Goal: Task Accomplishment & Management: Complete application form

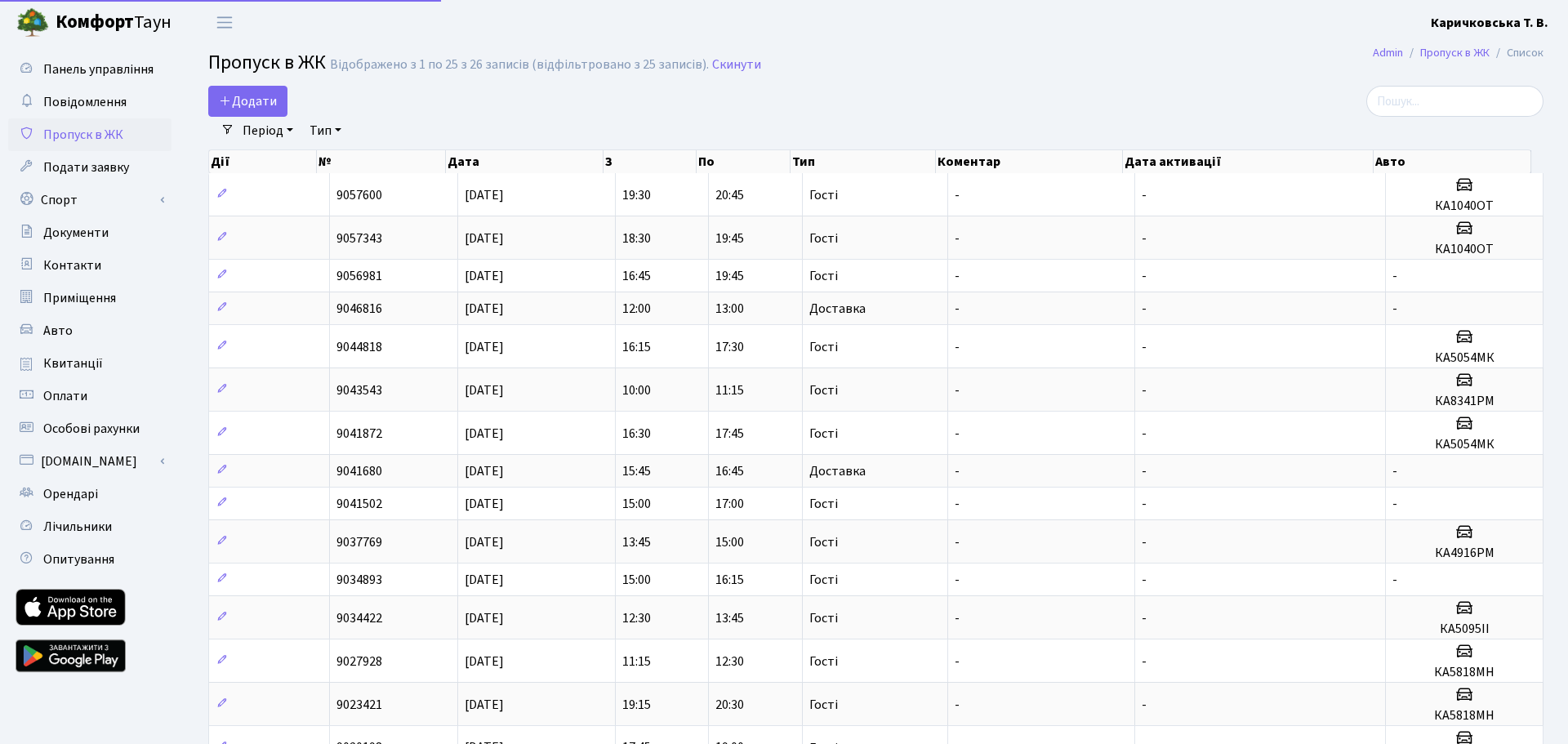
select select "25"
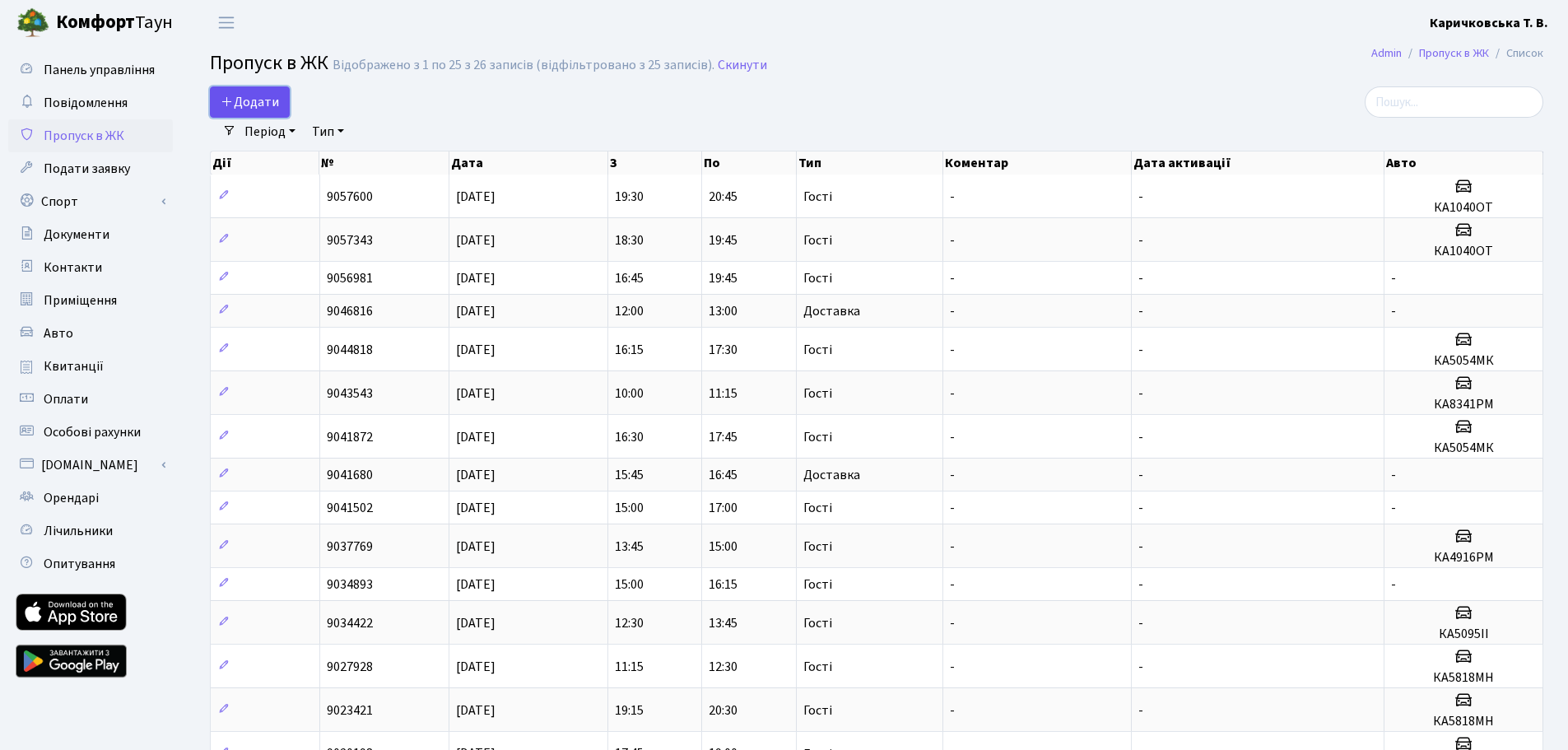
click at [277, 98] on span "Додати" at bounding box center [249, 102] width 59 height 18
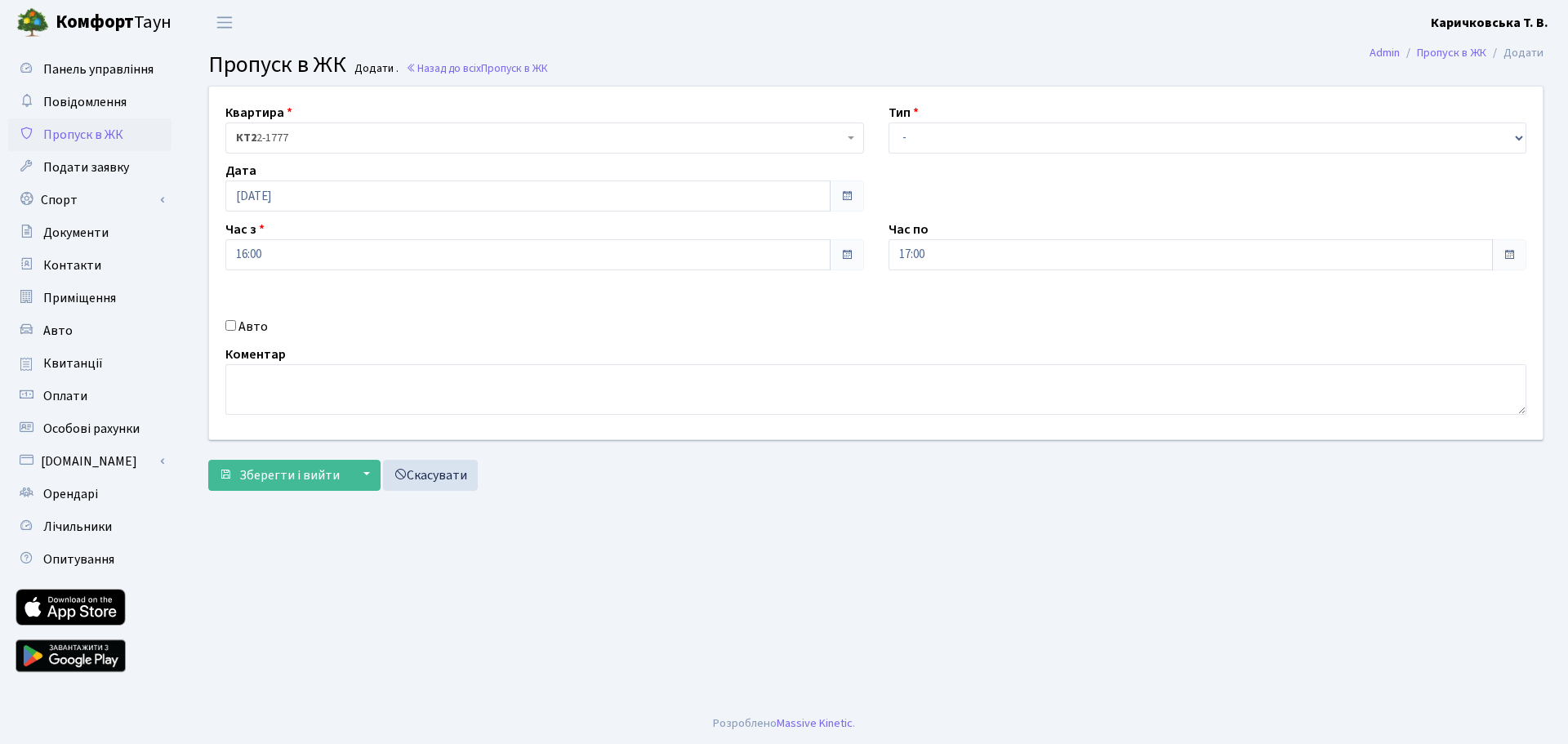
click at [410, 128] on span "КТ2 2-1777" at bounding box center [544, 138] width 638 height 31
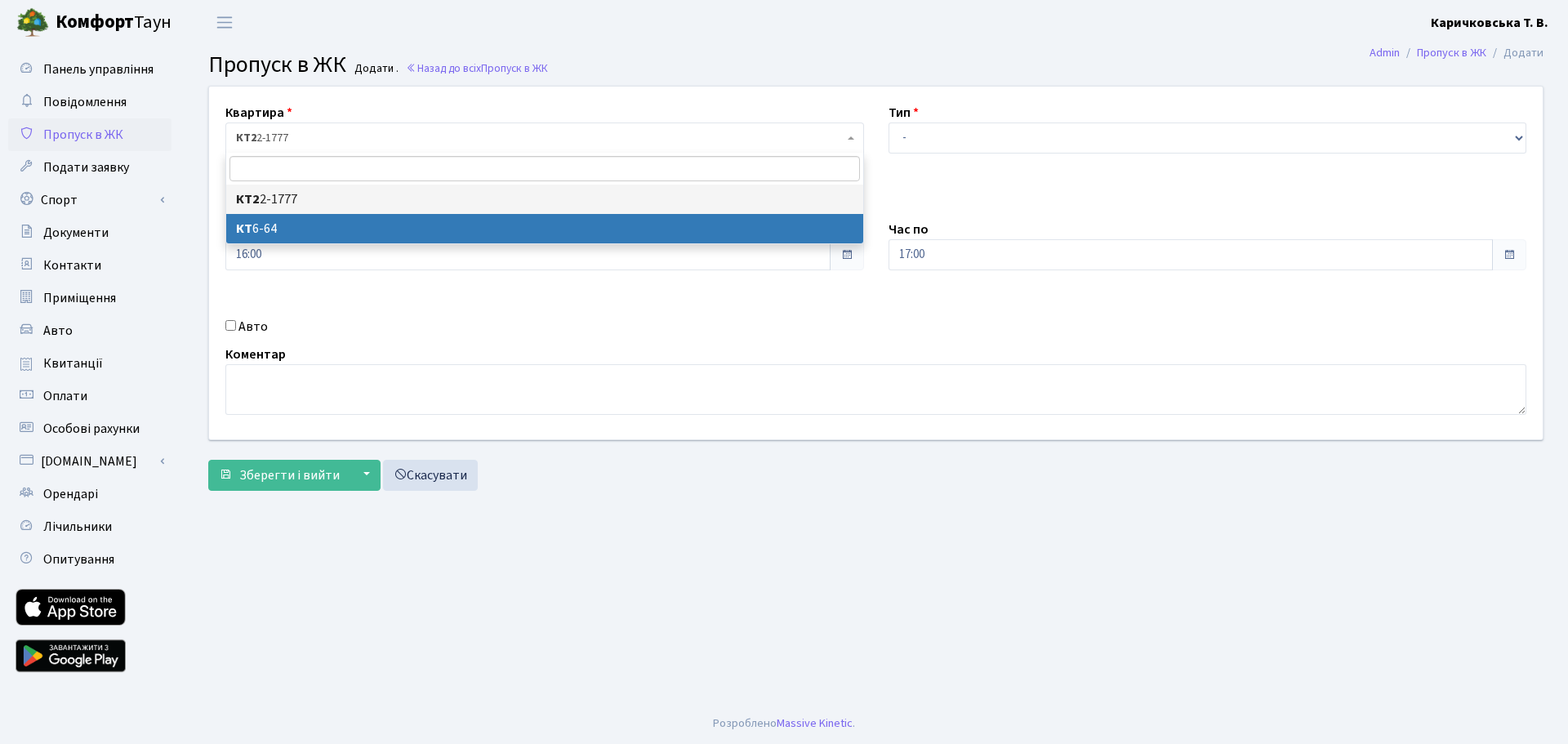
select select "5289"
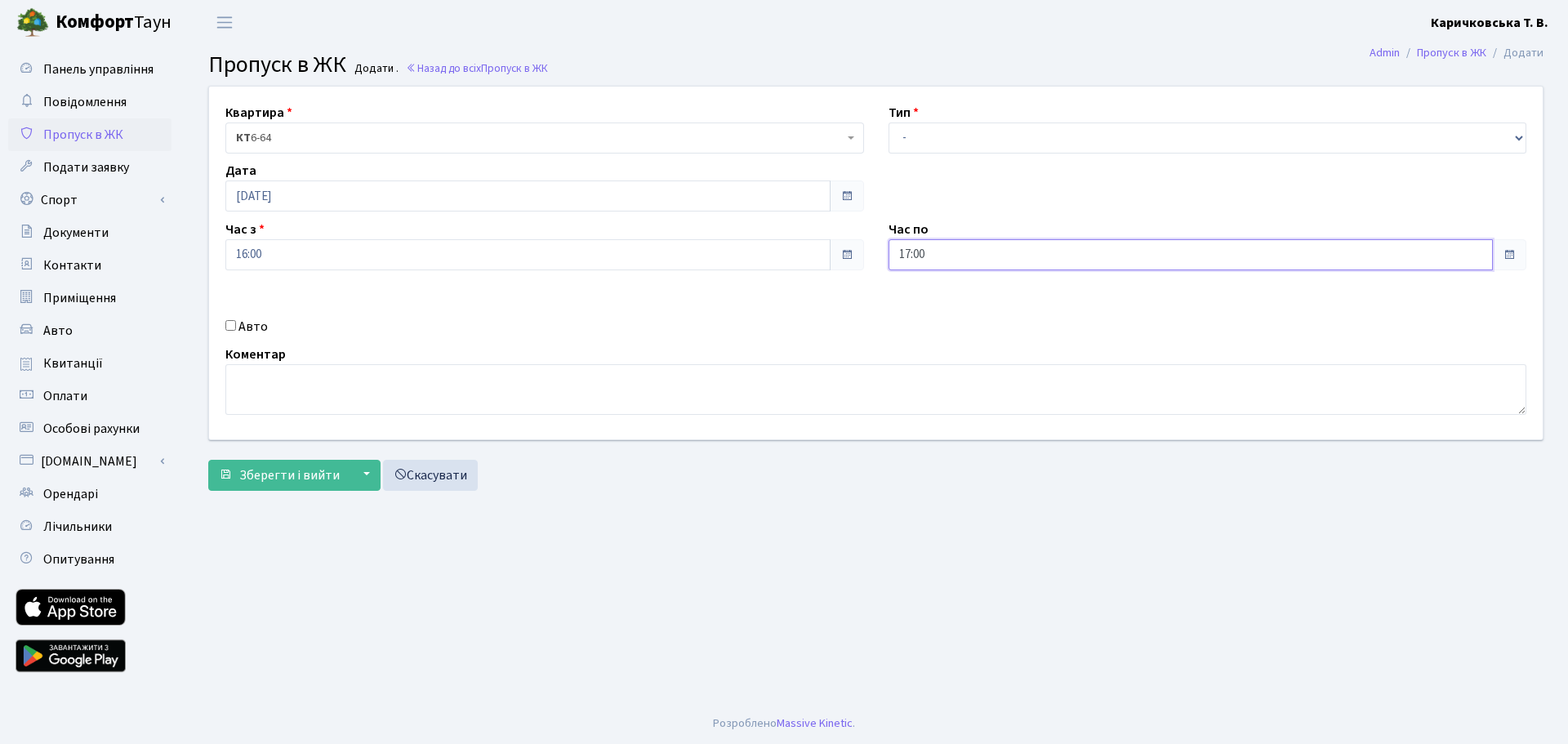
click at [1425, 259] on input "17:00" at bounding box center [1191, 254] width 605 height 31
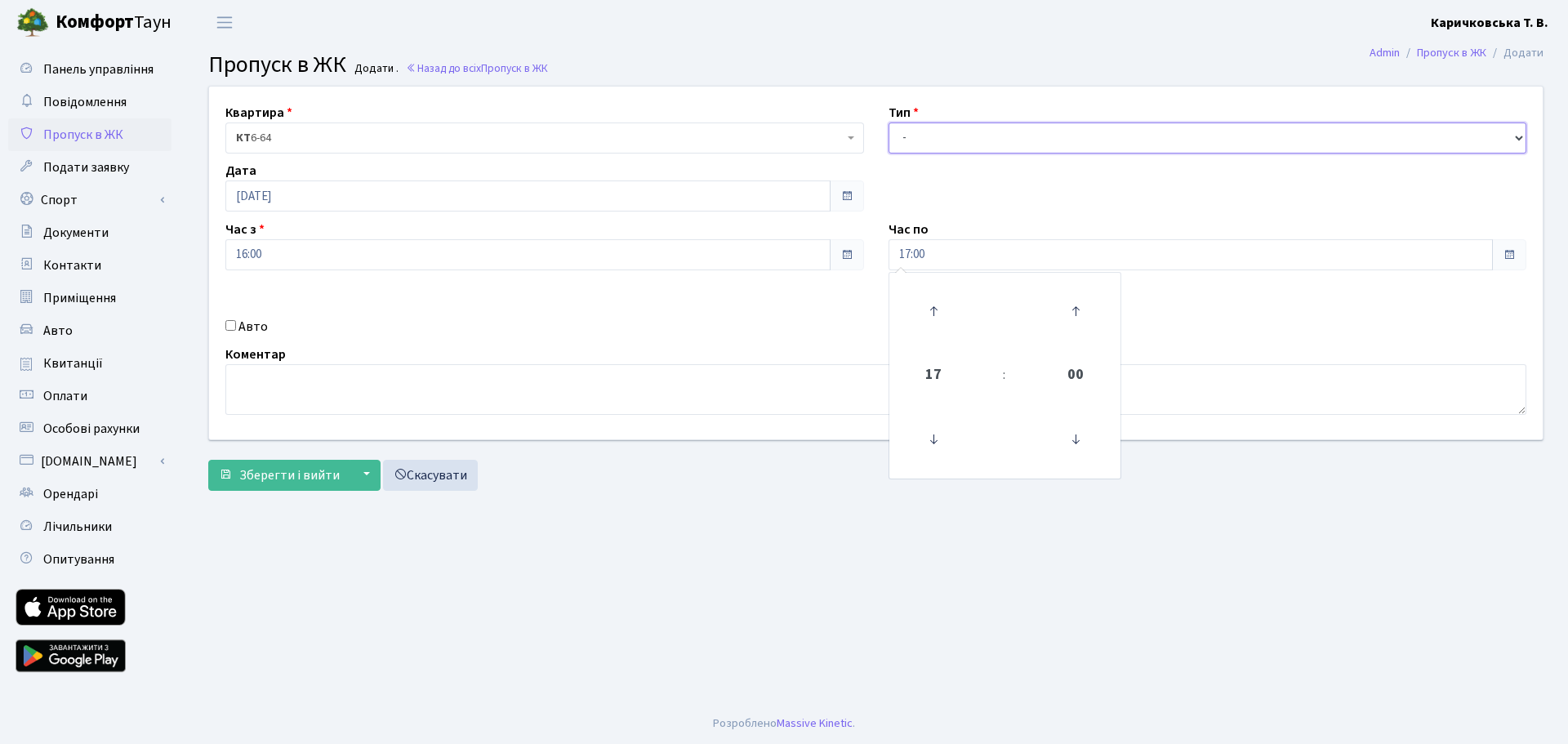
click at [915, 135] on select "- Доставка Таксі Гості Сервіс" at bounding box center [1207, 138] width 638 height 31
select select "1"
click at [888, 123] on select "- Доставка Таксі Гості Сервіс" at bounding box center [1207, 138] width 638 height 31
click at [954, 244] on input "17:00" at bounding box center [1191, 254] width 605 height 31
click at [940, 310] on icon at bounding box center [933, 311] width 45 height 45
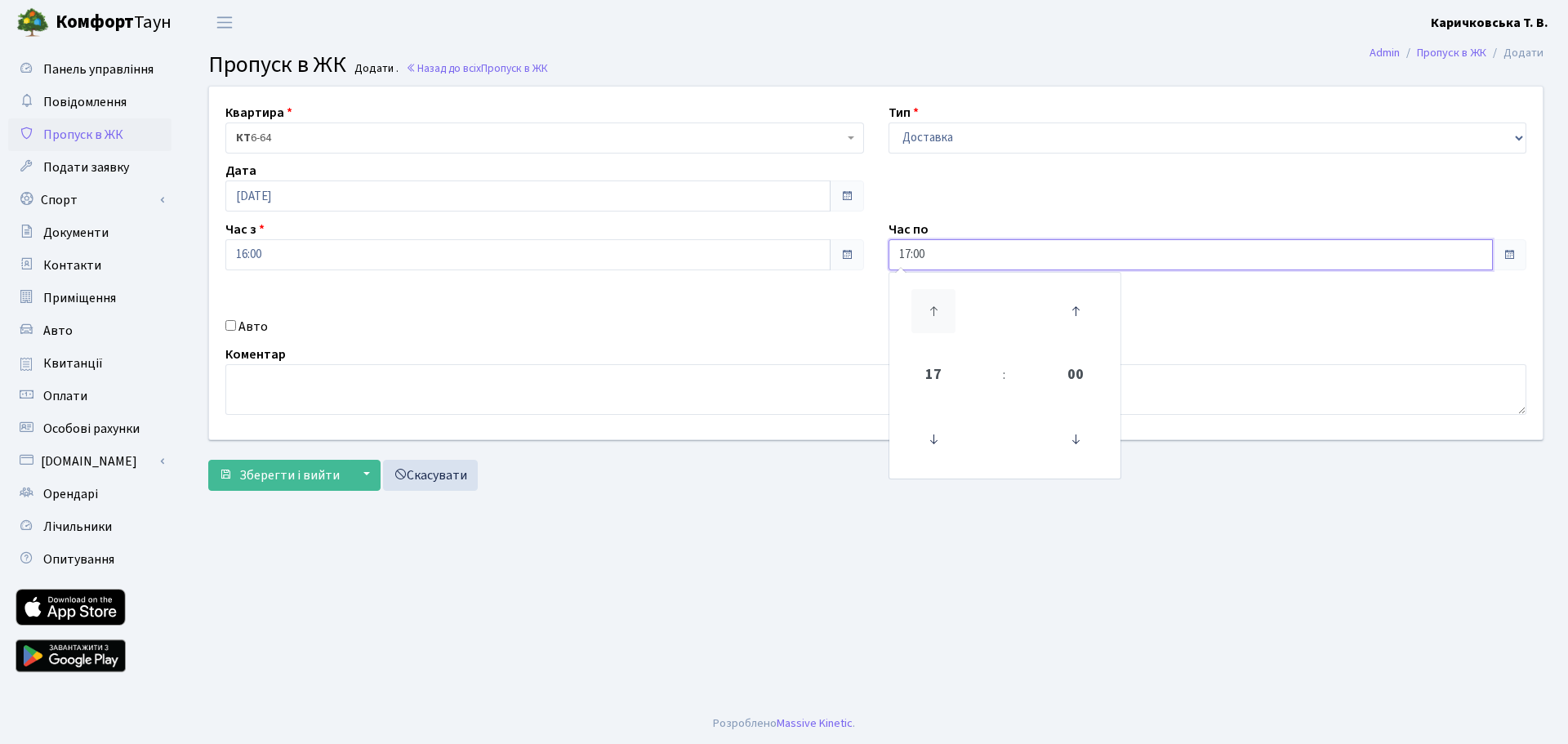
type input "18:00"
click at [809, 324] on div "Авто" at bounding box center [544, 326] width 663 height 20
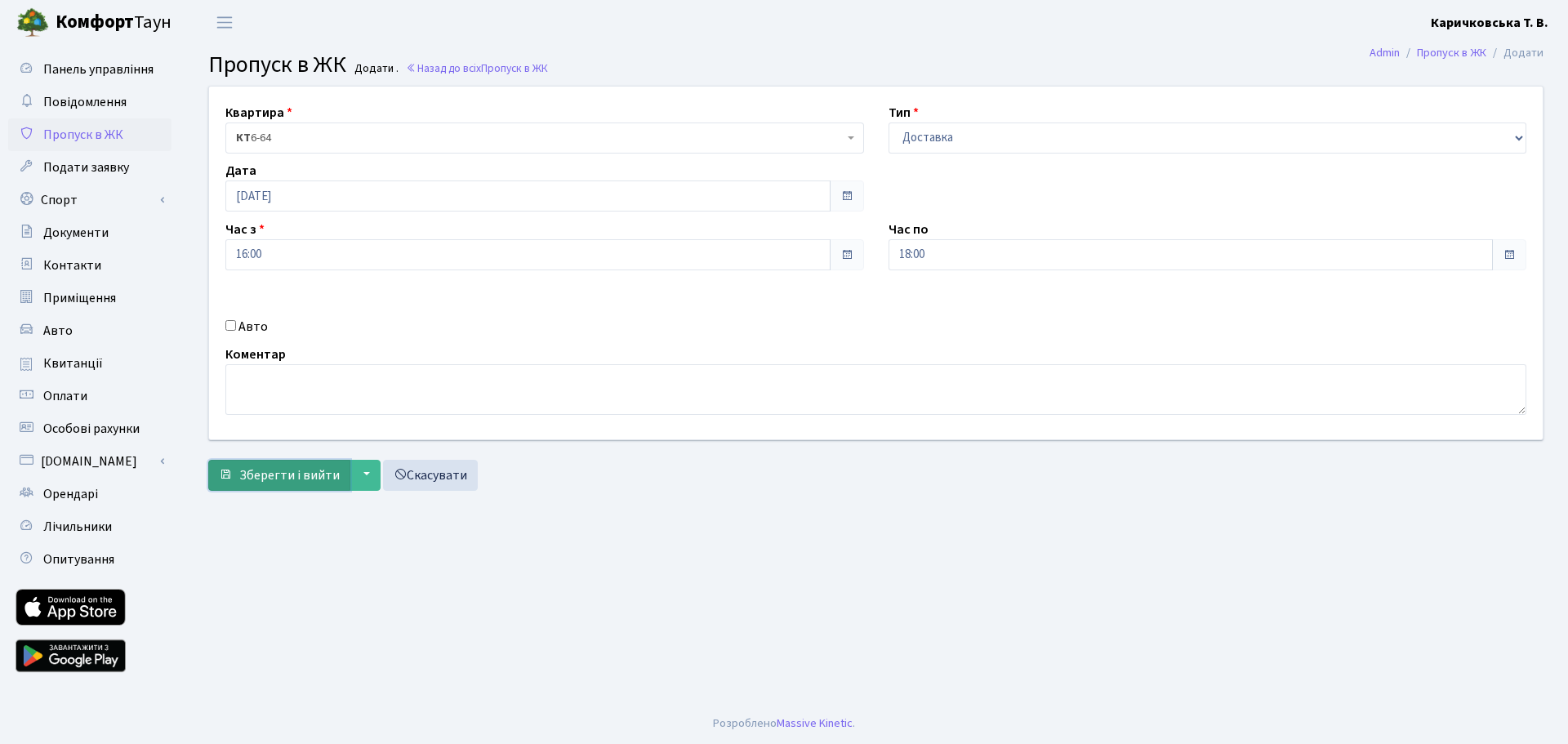
click at [316, 466] on span "Зберегти і вийти" at bounding box center [290, 475] width 101 height 18
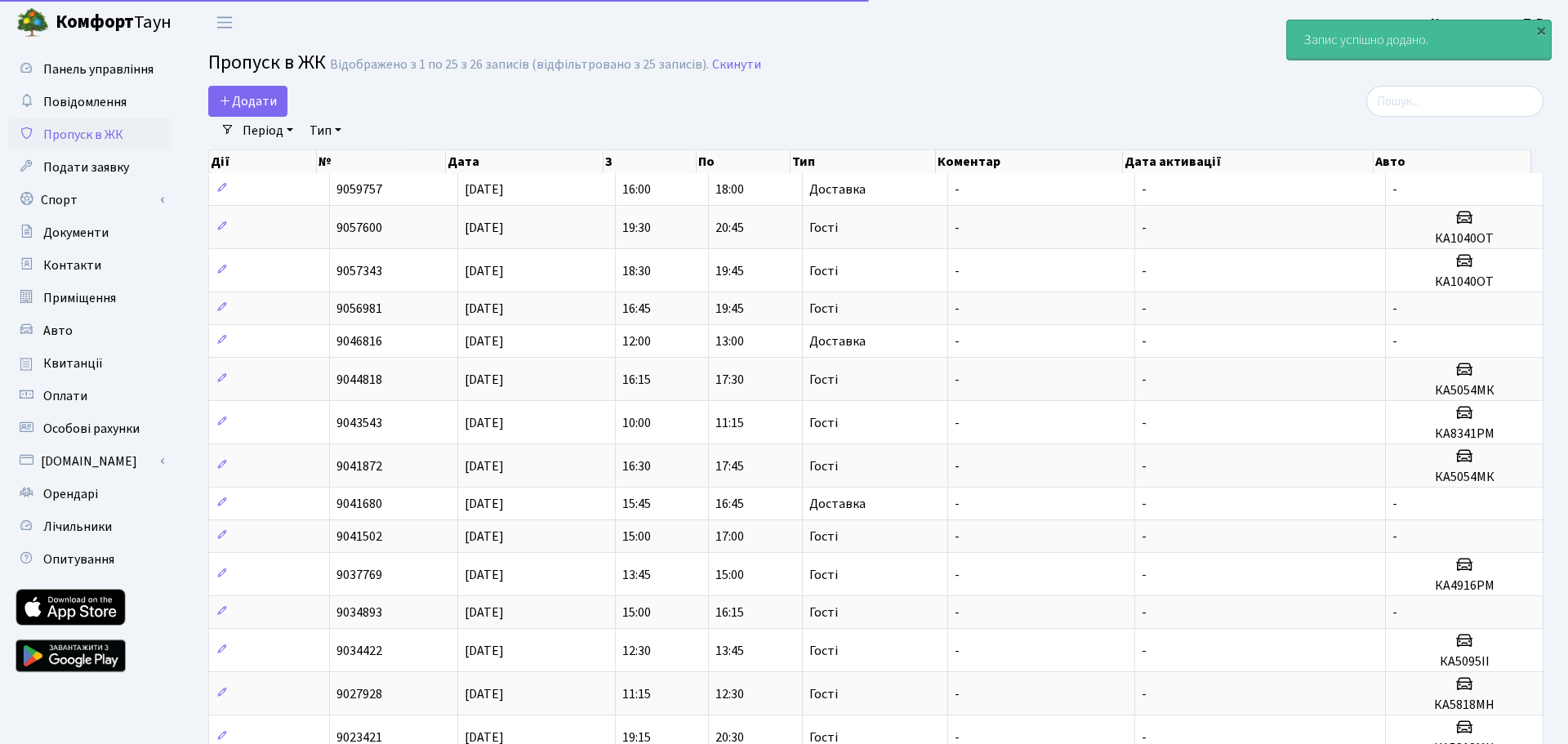
select select "25"
